Goal: Transaction & Acquisition: Purchase product/service

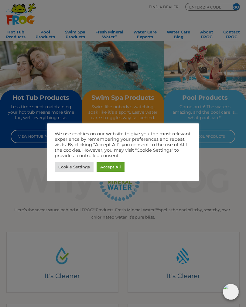
click at [75, 167] on link "Cookie Settings" at bounding box center [74, 166] width 39 height 9
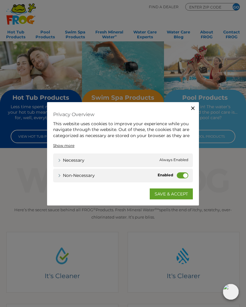
click at [194, 110] on icon "button" at bounding box center [193, 108] width 6 height 6
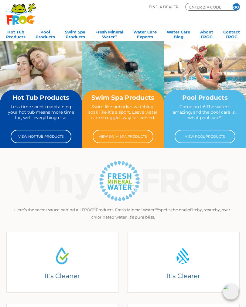
click at [215, 111] on p "Come on in! The water’s amazing, and the pool care is… what pool care?" at bounding box center [205, 115] width 71 height 22
click at [222, 137] on link "View Pool Products" at bounding box center [205, 136] width 61 height 13
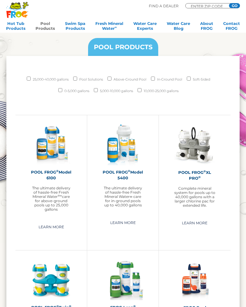
scroll to position [538, 0]
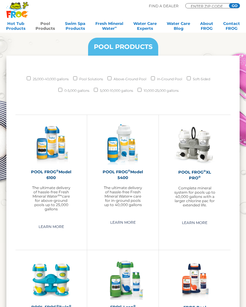
click at [60, 160] on img at bounding box center [51, 144] width 41 height 41
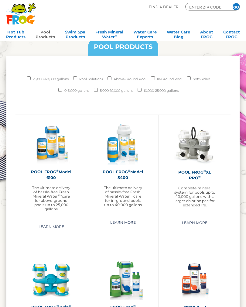
scroll to position [548, 0]
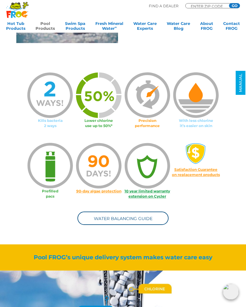
scroll to position [270, 0]
